Goal: Information Seeking & Learning: Learn about a topic

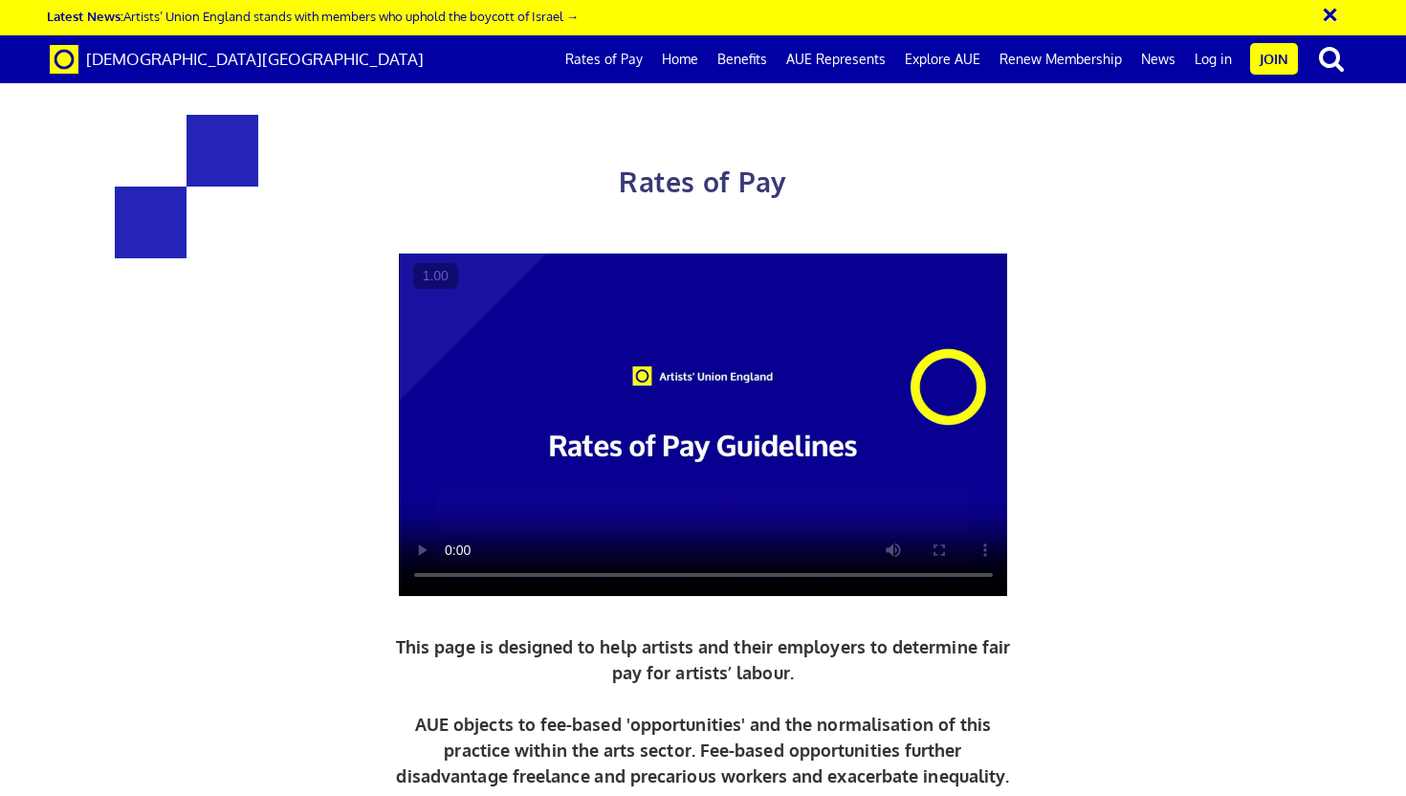
scroll to position [0, 11]
click at [603, 57] on link "Rates of Pay" at bounding box center [604, 59] width 97 height 48
